Goal: Understand process/instructions: Learn how to perform a task or action

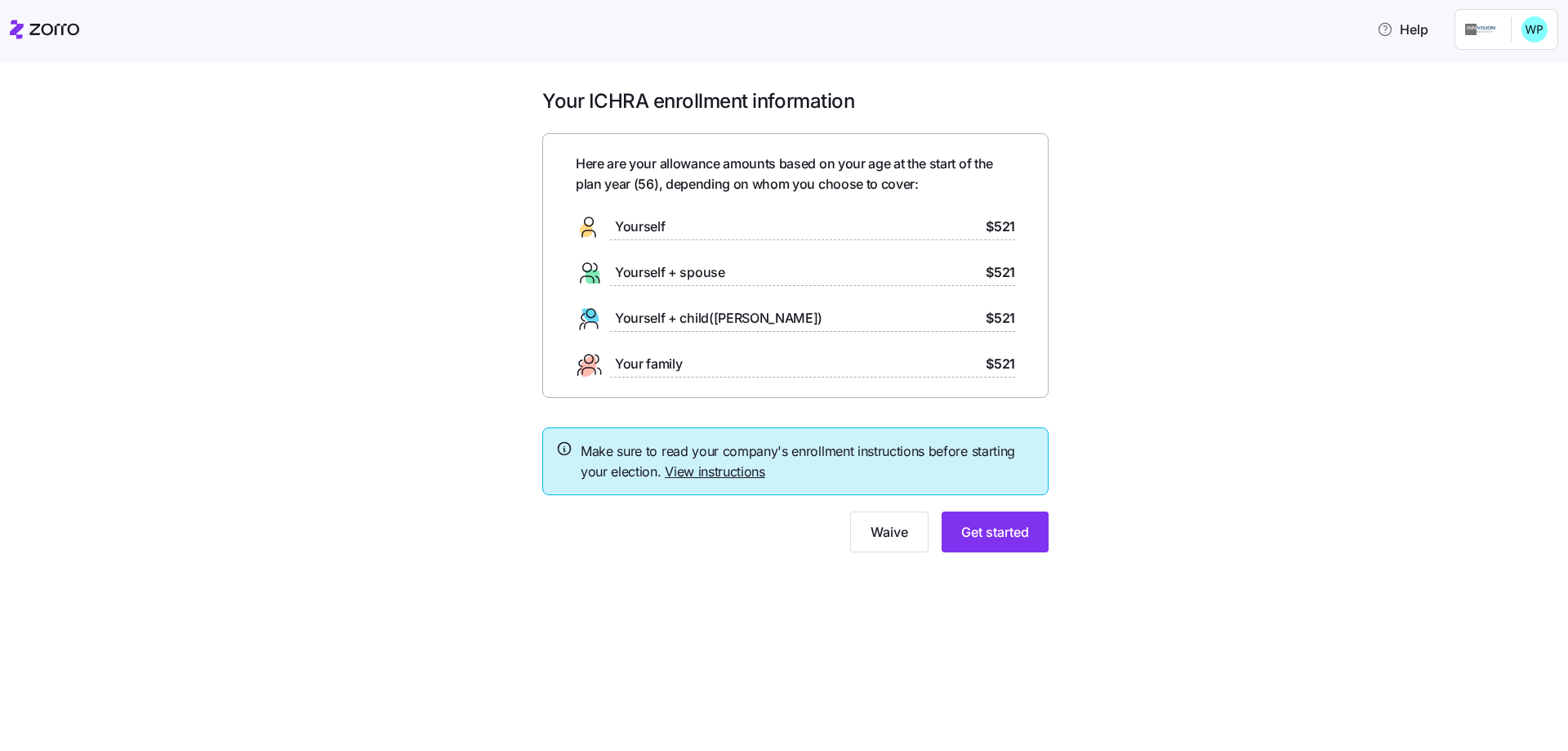
click at [715, 471] on link "View instructions" at bounding box center [715, 471] width 101 height 17
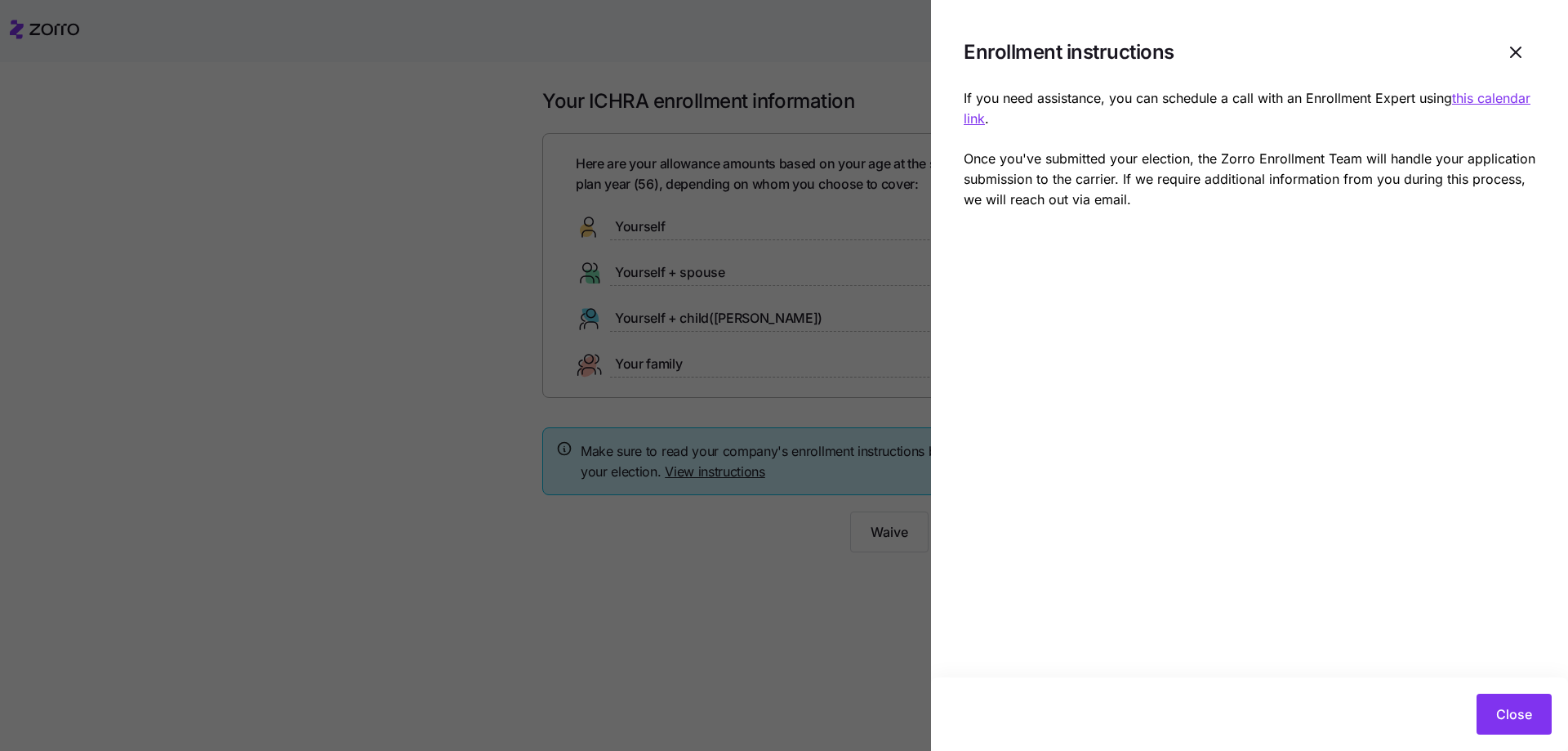
click at [1028, 114] on u "this calendar link" at bounding box center [1248, 108] width 567 height 37
